Goal: Navigation & Orientation: Find specific page/section

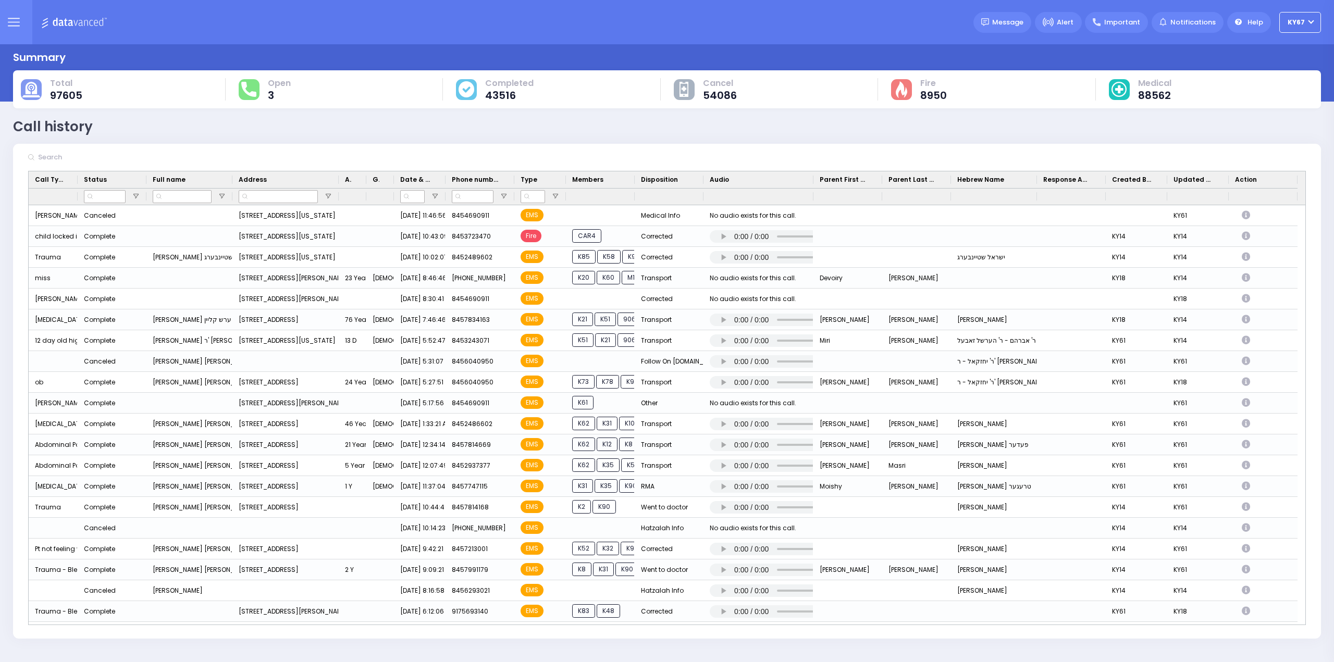
click at [9, 19] on icon at bounding box center [14, 22] width 12 height 12
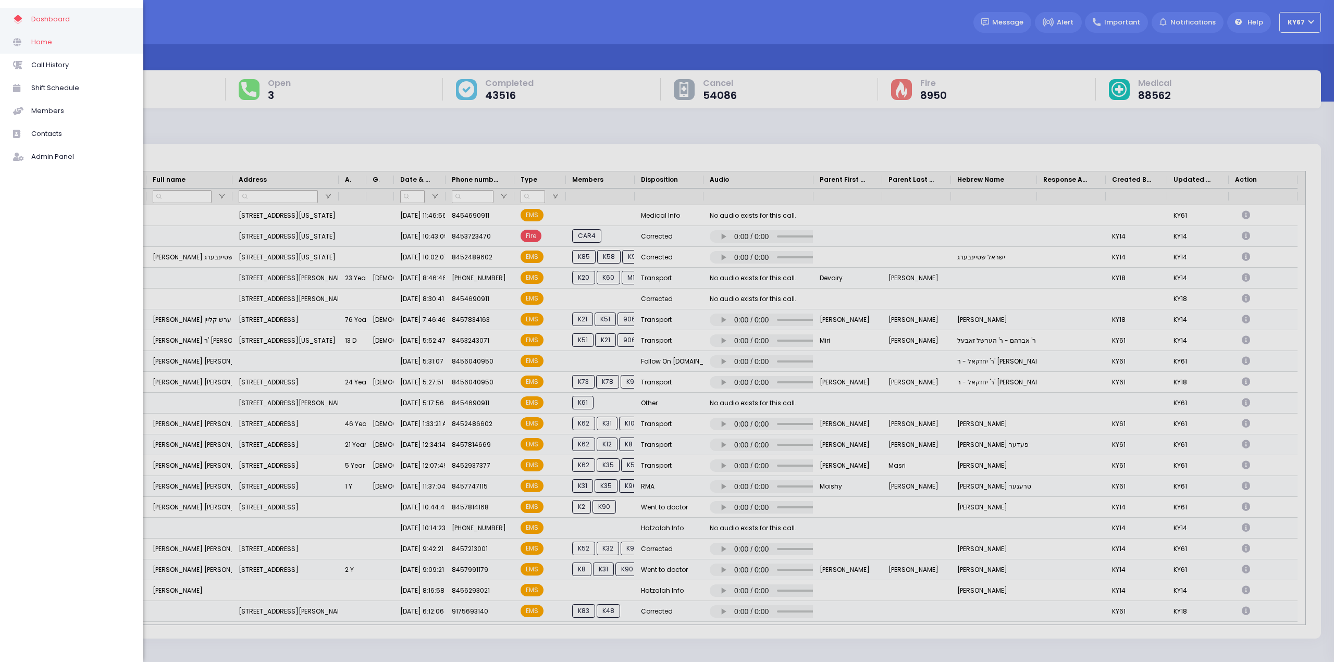
click at [36, 38] on span "Home" at bounding box center [80, 42] width 99 height 14
